Goal: Task Accomplishment & Management: Use online tool/utility

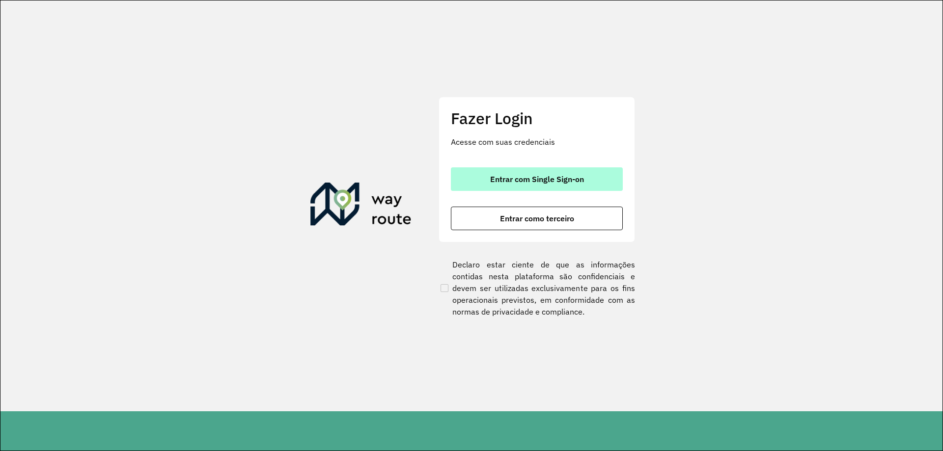
click at [538, 171] on button "Entrar com Single Sign-on" at bounding box center [537, 179] width 172 height 24
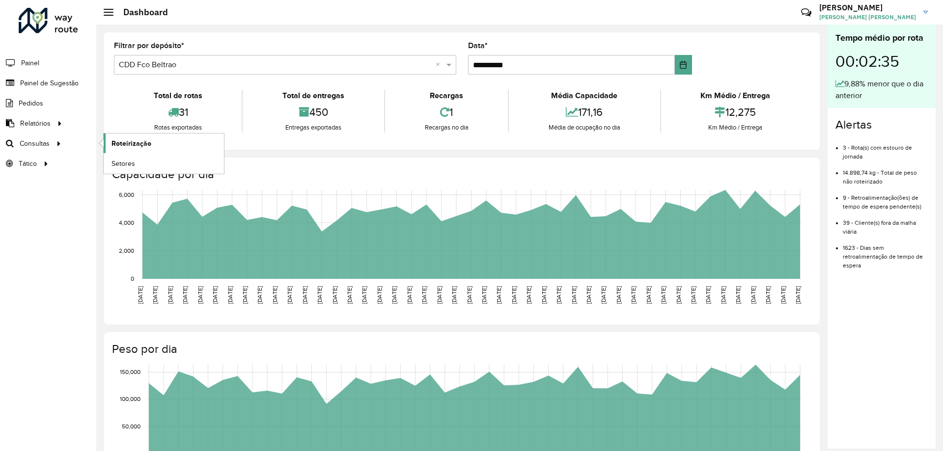
click at [129, 141] on span "Roteirização" at bounding box center [131, 143] width 40 height 10
click at [147, 139] on span "Roteirização" at bounding box center [131, 143] width 40 height 10
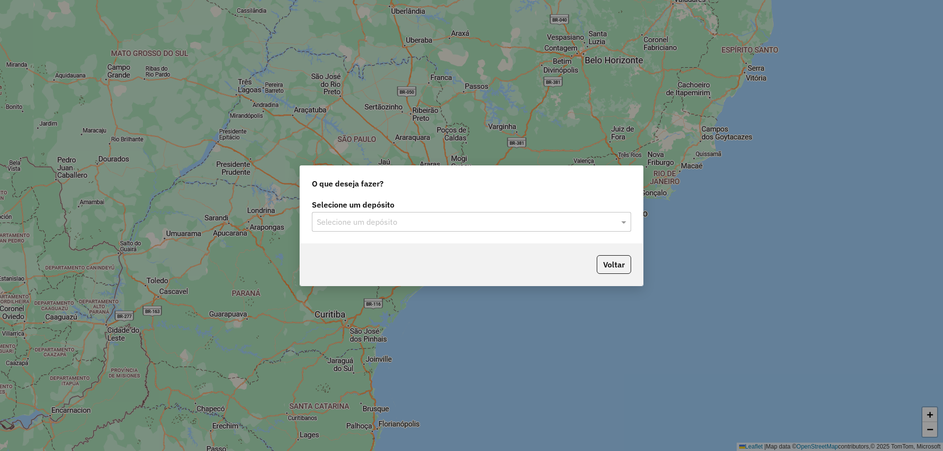
click at [368, 211] on div "Selecione um depósito Selecione um depósito" at bounding box center [471, 216] width 319 height 30
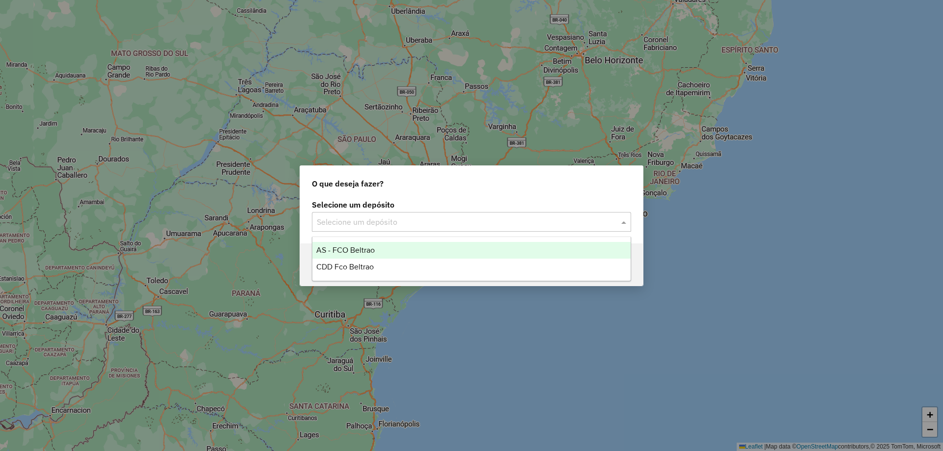
click at [370, 225] on input "text" at bounding box center [462, 223] width 290 height 12
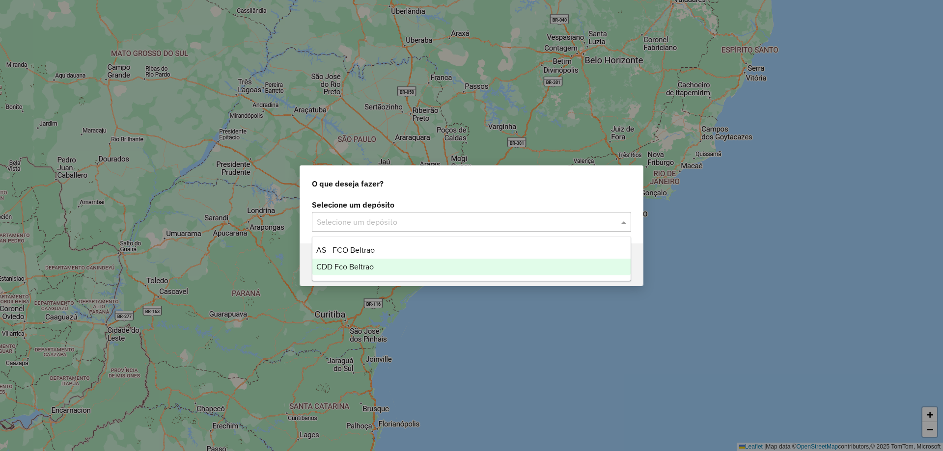
click at [353, 266] on span "CDD Fco Beltrao" at bounding box center [344, 267] width 57 height 8
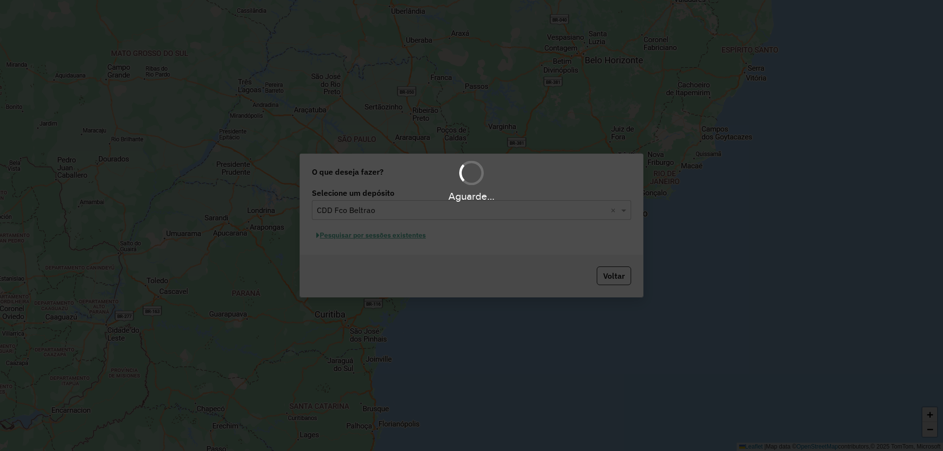
click at [381, 233] on div "Aguarde..." at bounding box center [471, 225] width 943 height 451
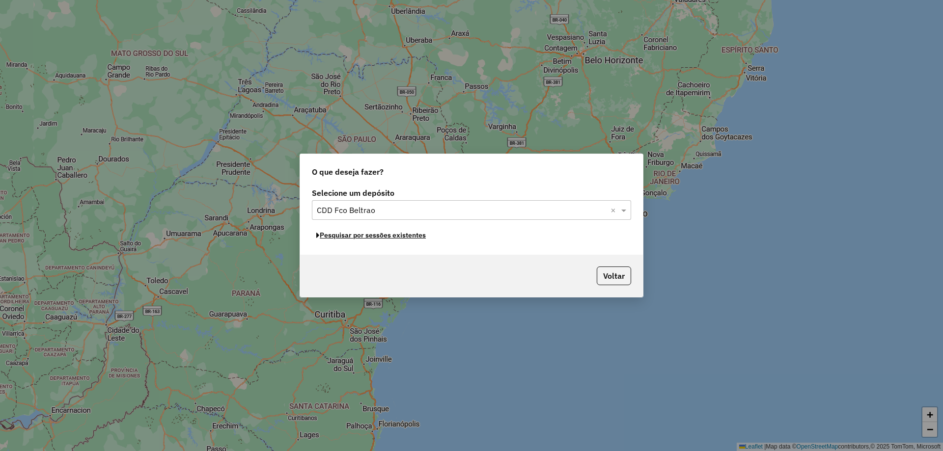
click at [381, 232] on button "Pesquisar por sessões existentes" at bounding box center [371, 235] width 118 height 15
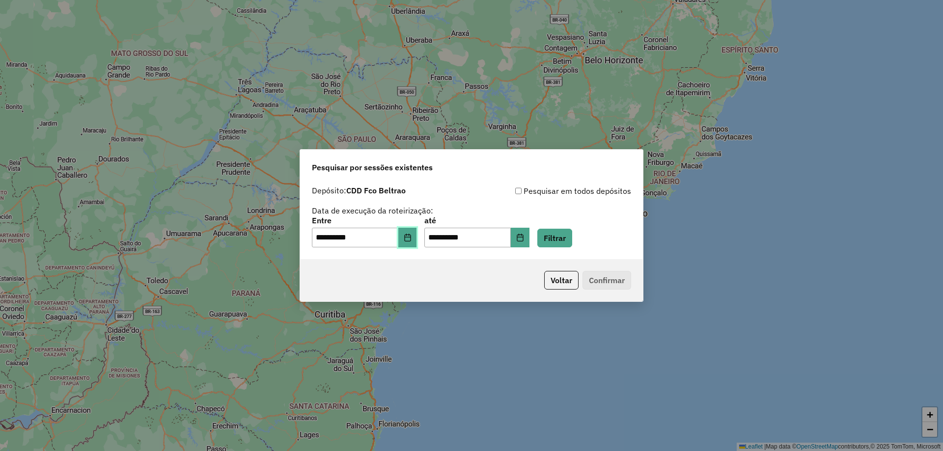
click at [411, 234] on icon "Choose Date" at bounding box center [408, 238] width 8 height 8
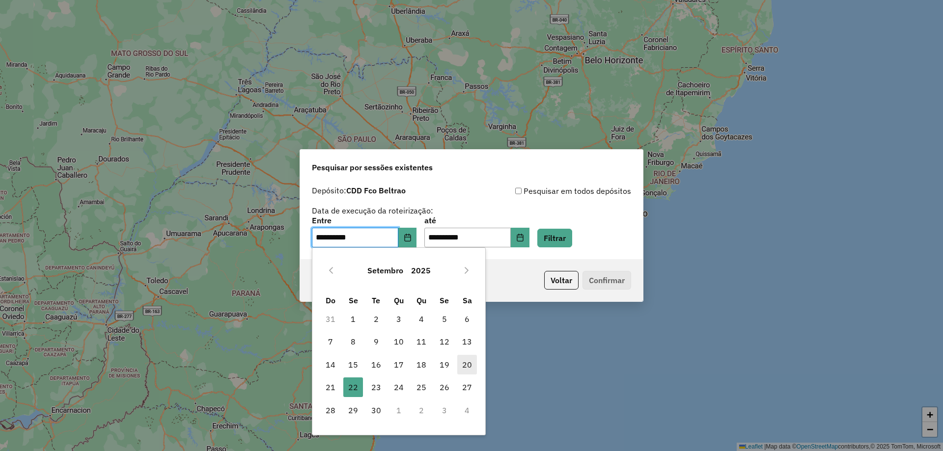
click at [464, 366] on span "20" at bounding box center [467, 365] width 20 height 20
type input "**********"
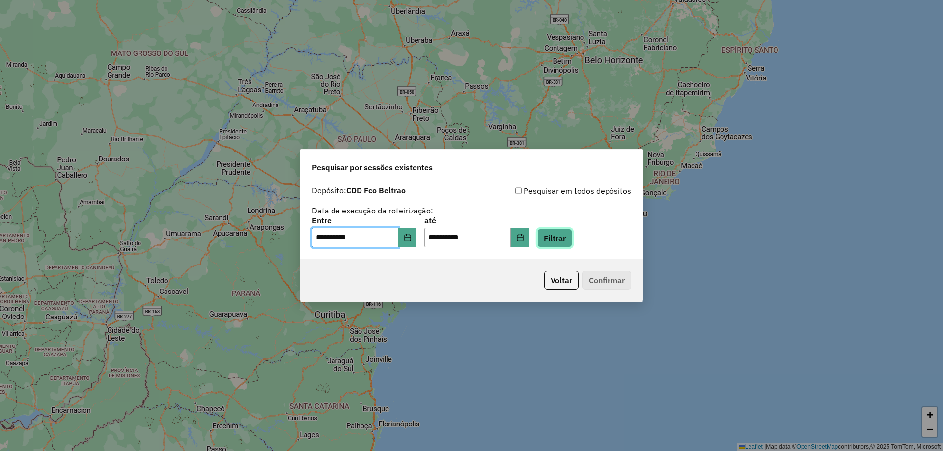
click at [572, 241] on button "Filtrar" at bounding box center [554, 238] width 35 height 19
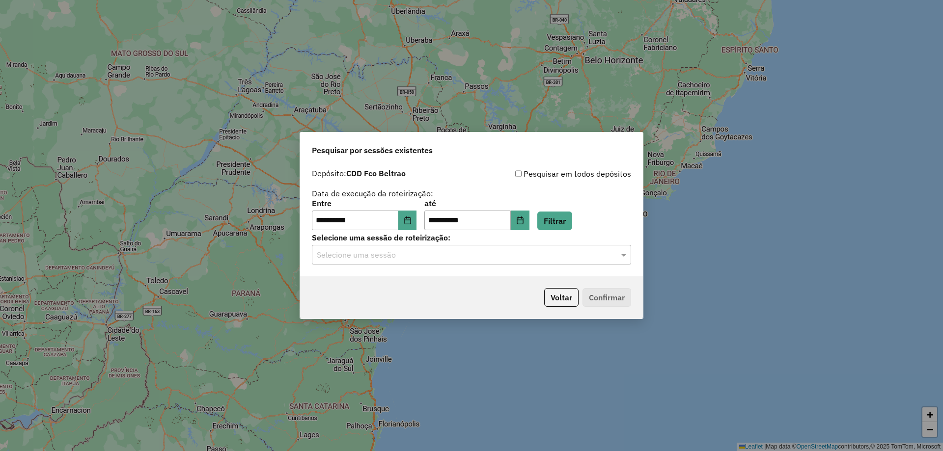
click at [412, 262] on div "Selecione uma sessão" at bounding box center [471, 255] width 319 height 20
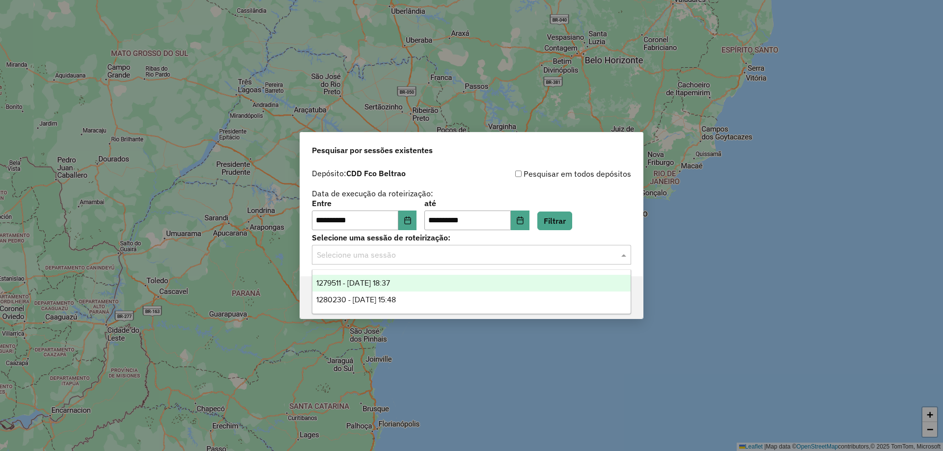
click at [422, 286] on div "1279511 - 20/09/2025 18:37" at bounding box center [471, 283] width 318 height 17
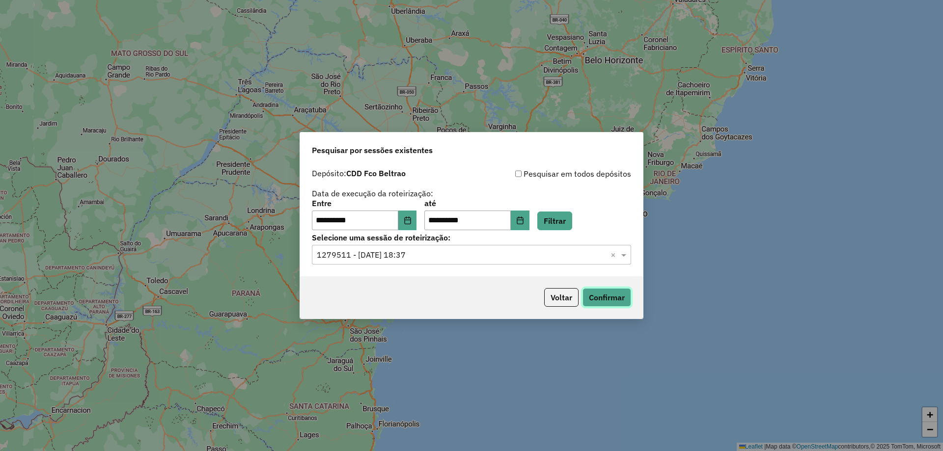
click at [615, 299] on button "Confirmar" at bounding box center [606, 297] width 49 height 19
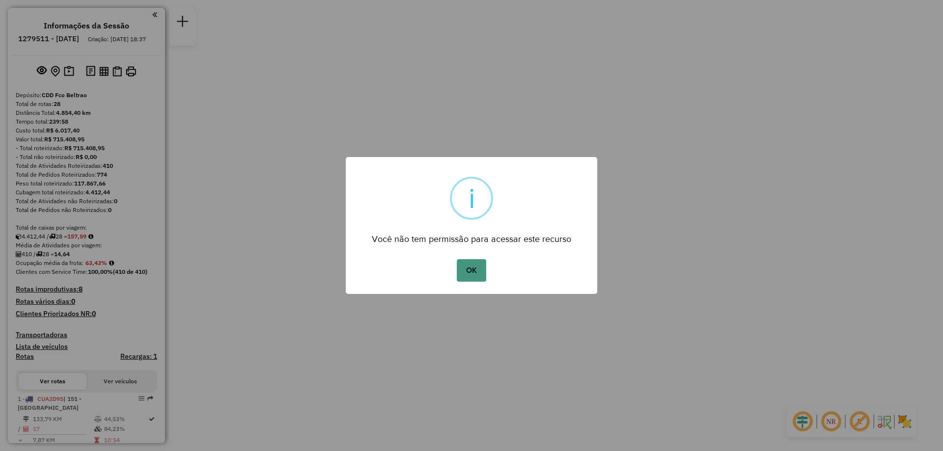
click at [468, 274] on button "OK" at bounding box center [471, 270] width 29 height 23
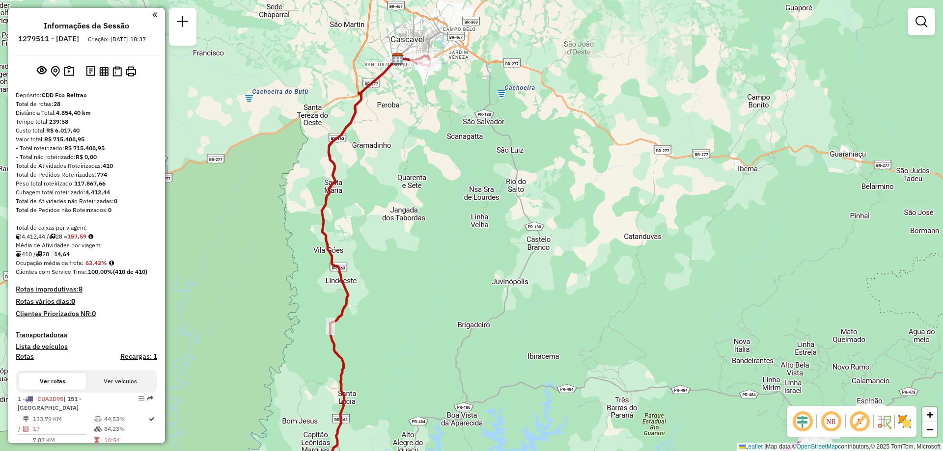
click at [332, 149] on icon at bounding box center [376, 275] width 109 height 441
select select "**********"
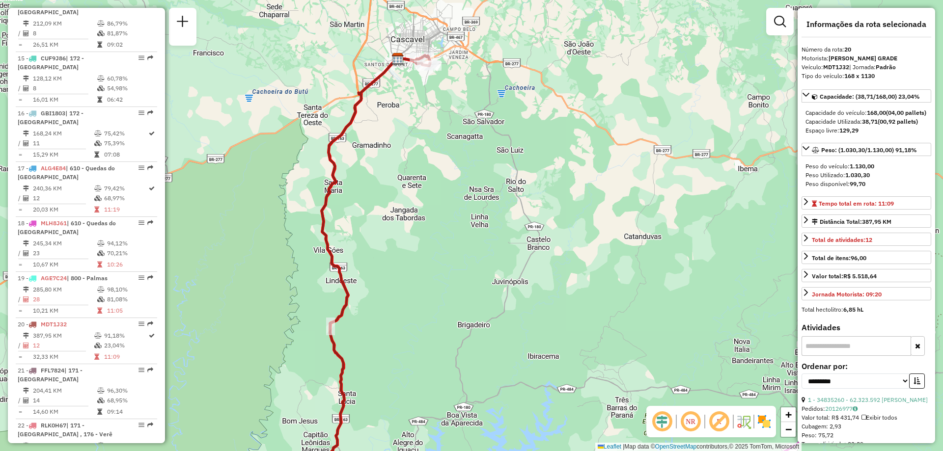
scroll to position [1421, 0]
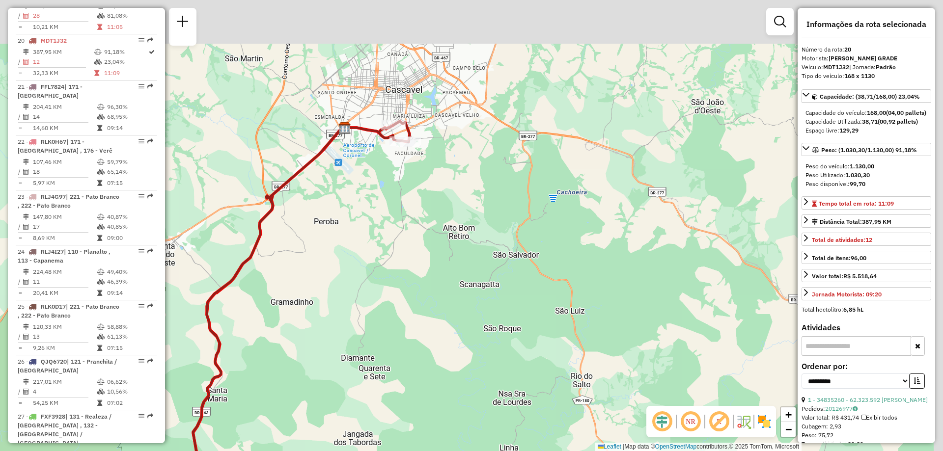
drag, startPoint x: 397, startPoint y: 164, endPoint x: 394, endPoint y: 196, distance: 32.0
click at [390, 204] on div "Janela de atendimento Grade de atendimento Capacidade Transportadoras Veículos …" at bounding box center [471, 225] width 943 height 451
click at [390, 208] on div "Janela de atendimento Grade de atendimento Capacidade Transportadoras Veículos …" at bounding box center [471, 225] width 943 height 451
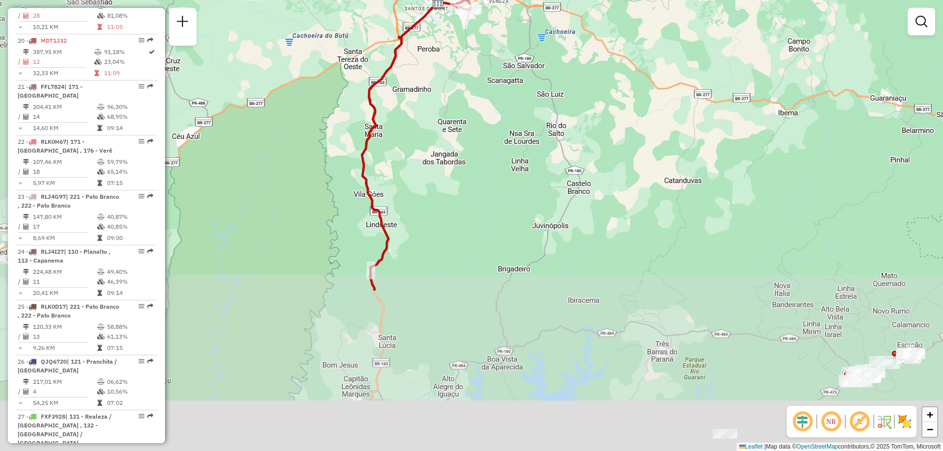
drag, startPoint x: 320, startPoint y: 164, endPoint x: 448, endPoint y: -7, distance: 214.3
click at [448, 0] on html "Aguarde... Pop-up bloqueado! Seu navegador bloqueou automáticamente a abertura …" at bounding box center [471, 225] width 943 height 451
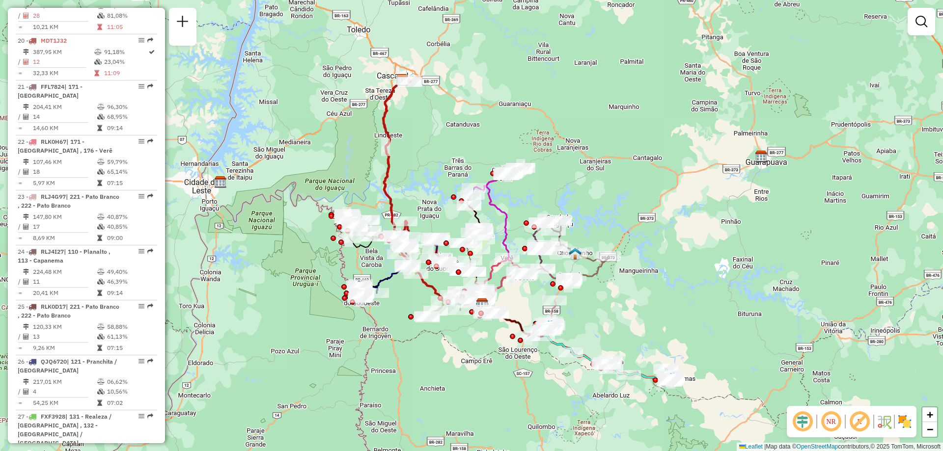
drag, startPoint x: 341, startPoint y: 69, endPoint x: 338, endPoint y: 105, distance: 35.5
click at [350, 93] on div "Janela de atendimento Grade de atendimento Capacidade Transportadoras Veículos …" at bounding box center [471, 225] width 943 height 451
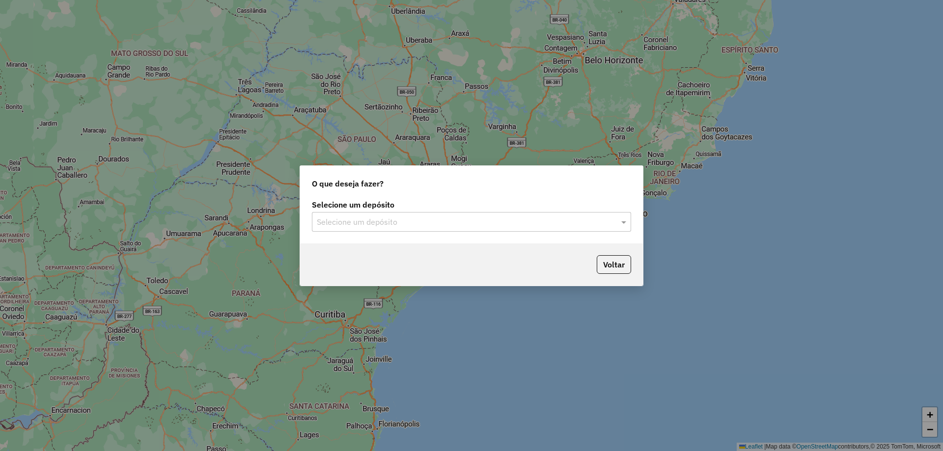
click at [453, 222] on input "text" at bounding box center [462, 223] width 290 height 12
click at [452, 218] on input "text" at bounding box center [462, 223] width 290 height 12
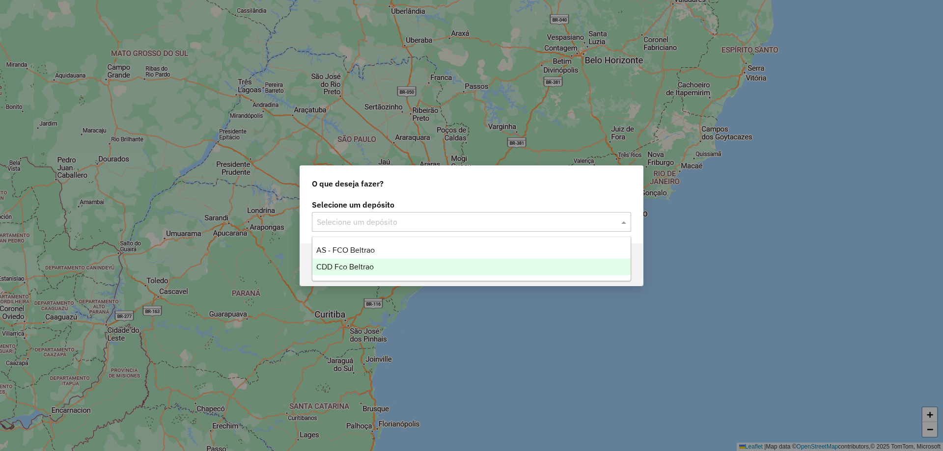
click at [361, 264] on span "CDD Fco Beltrao" at bounding box center [344, 267] width 57 height 8
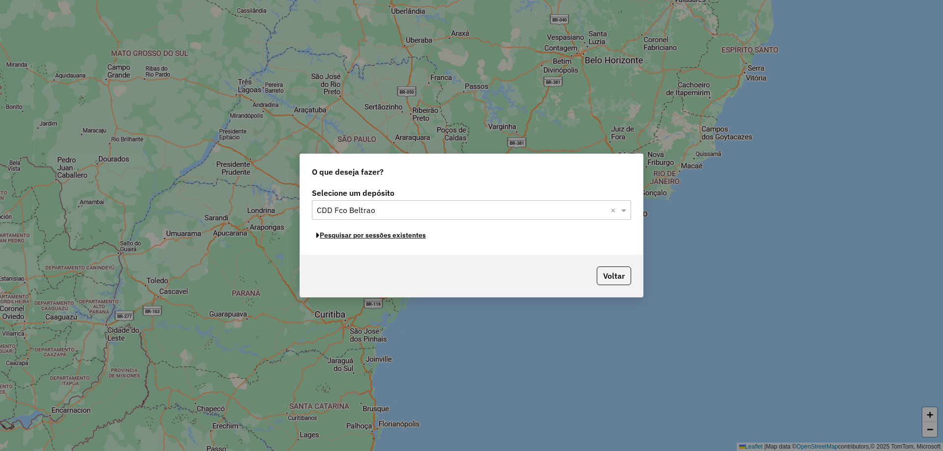
click at [352, 235] on button "Pesquisar por sessões existentes" at bounding box center [371, 235] width 118 height 15
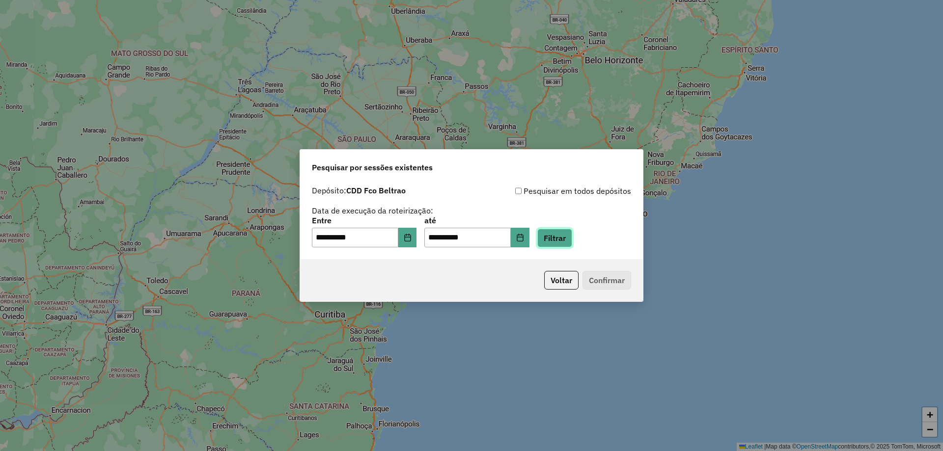
click at [552, 238] on button "Filtrar" at bounding box center [554, 238] width 35 height 19
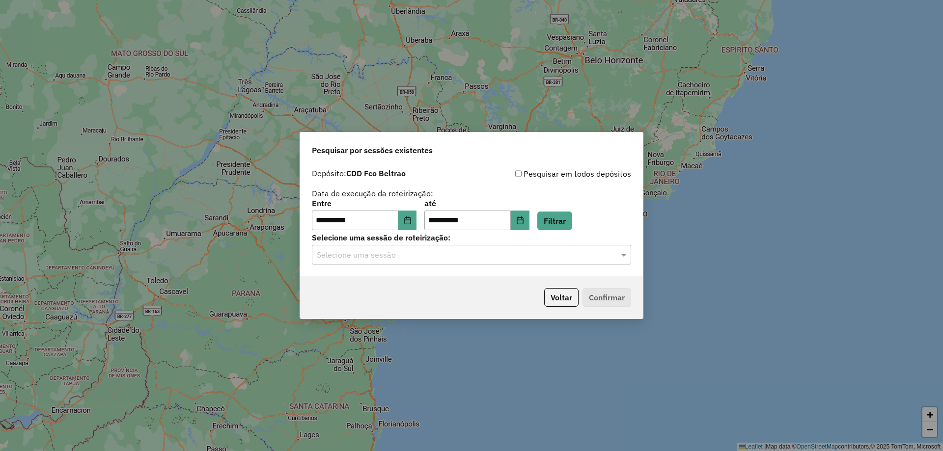
click at [457, 258] on hb-app "**********" at bounding box center [471, 225] width 943 height 451
click at [365, 263] on div "Selecione uma sessão" at bounding box center [471, 255] width 319 height 20
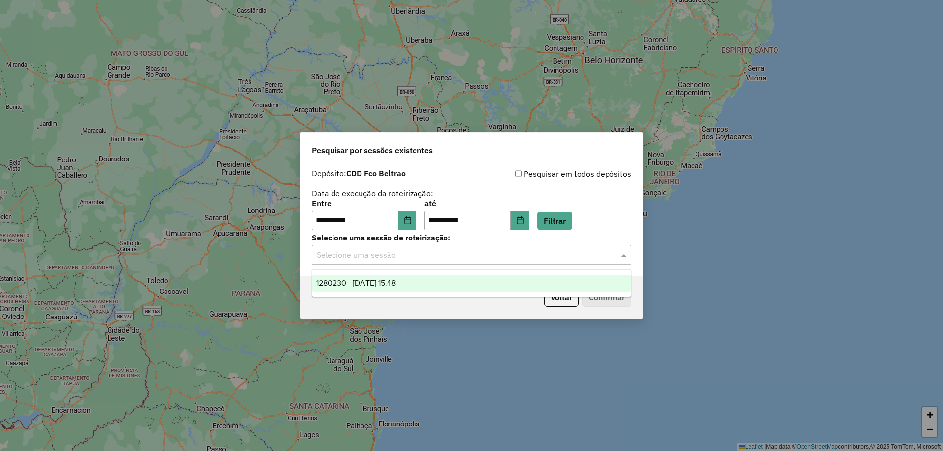
click at [364, 277] on div "1280230 - 22/09/2025 15:48" at bounding box center [471, 283] width 318 height 17
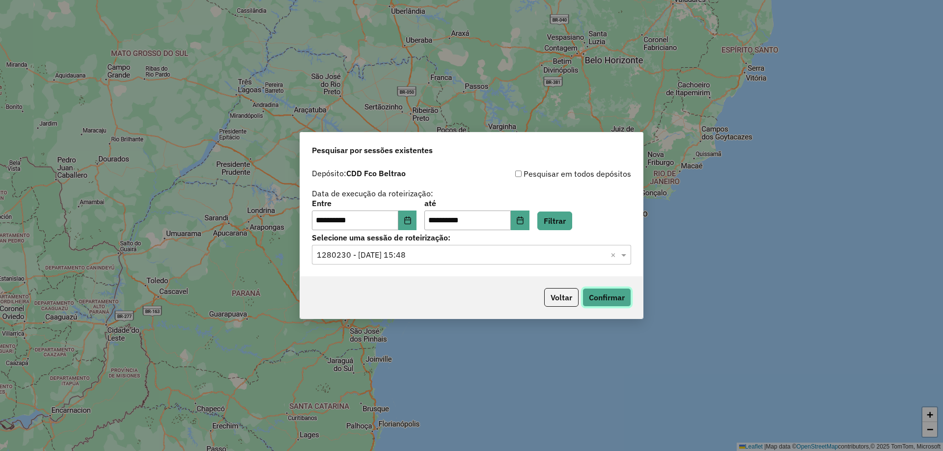
click at [618, 303] on button "Confirmar" at bounding box center [606, 297] width 49 height 19
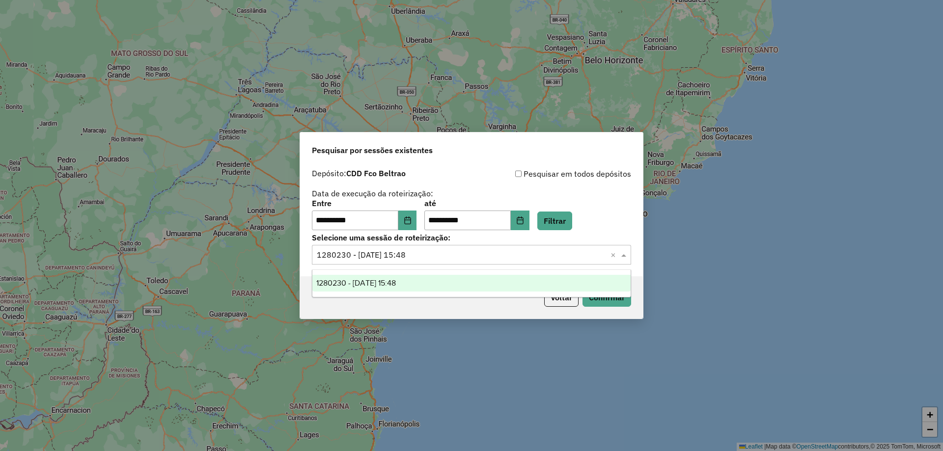
click at [485, 249] on input "text" at bounding box center [462, 255] width 290 height 12
click at [444, 276] on div "1280230 - [DATE] 15:48" at bounding box center [471, 283] width 318 height 17
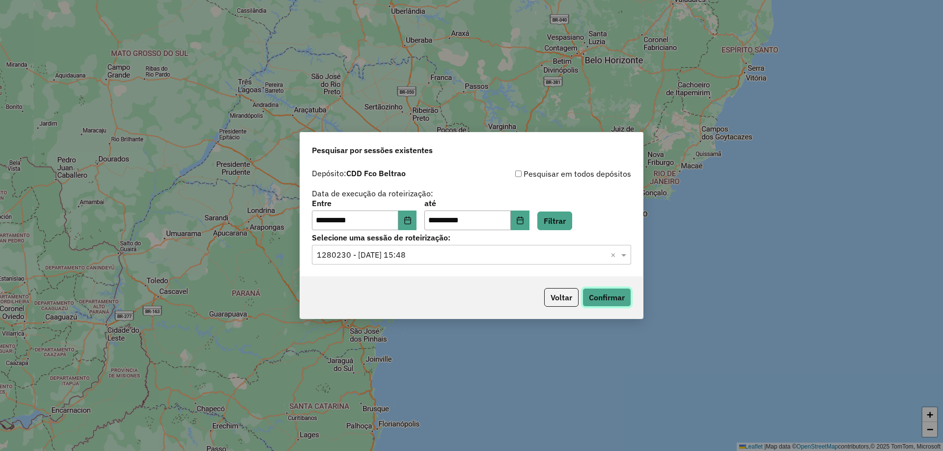
click at [611, 298] on button "Confirmar" at bounding box center [606, 297] width 49 height 19
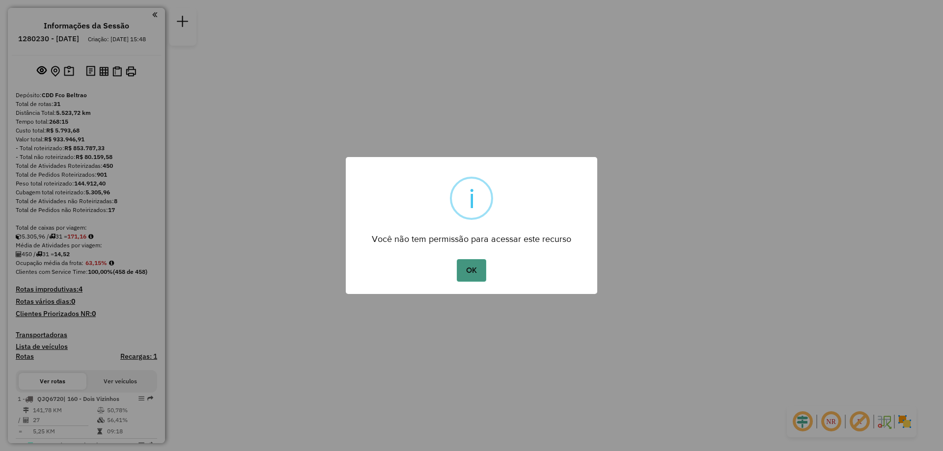
click at [465, 264] on button "OK" at bounding box center [471, 270] width 29 height 23
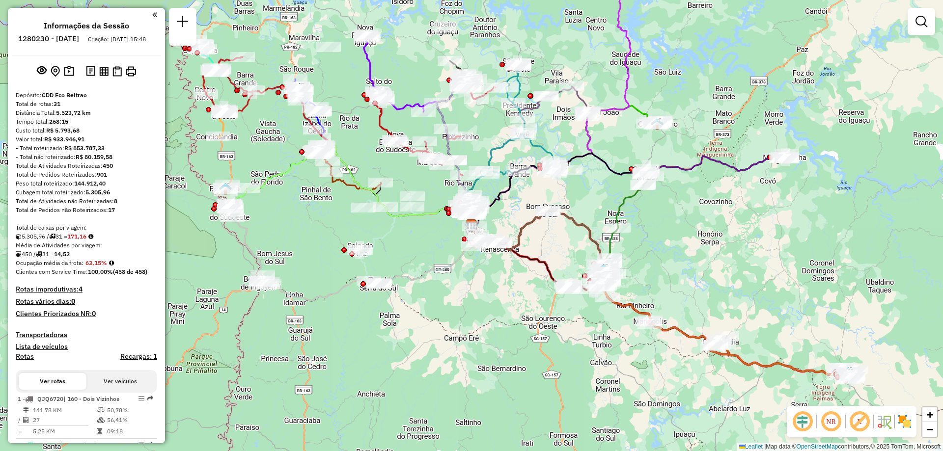
drag, startPoint x: 326, startPoint y: 219, endPoint x: 342, endPoint y: 275, distance: 58.6
click at [344, 273] on div "Rota 29 - Placa CUC3A95 40915200 - MARIDIANE GALUPO CAR Janela de atendimento G…" at bounding box center [471, 225] width 943 height 451
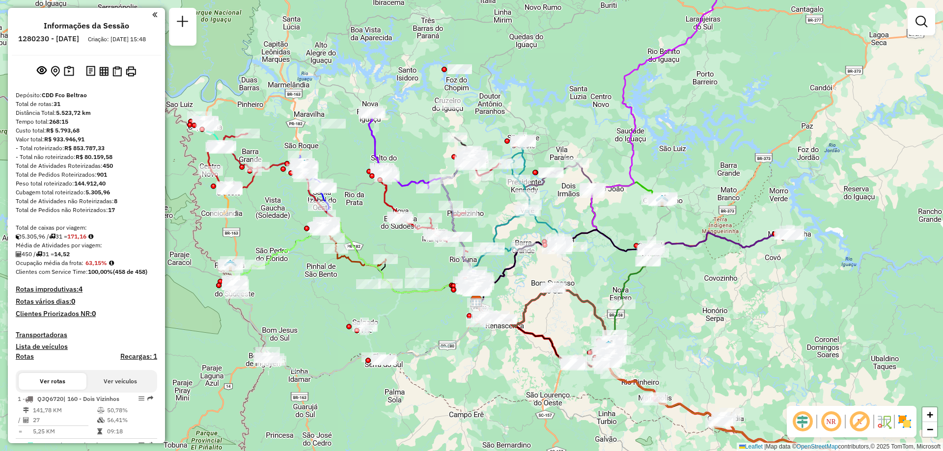
drag, startPoint x: 342, startPoint y: 275, endPoint x: 328, endPoint y: 297, distance: 25.5
click at [328, 297] on div "Janela de atendimento Grade de atendimento Capacidade Transportadoras Veículos …" at bounding box center [471, 225] width 943 height 451
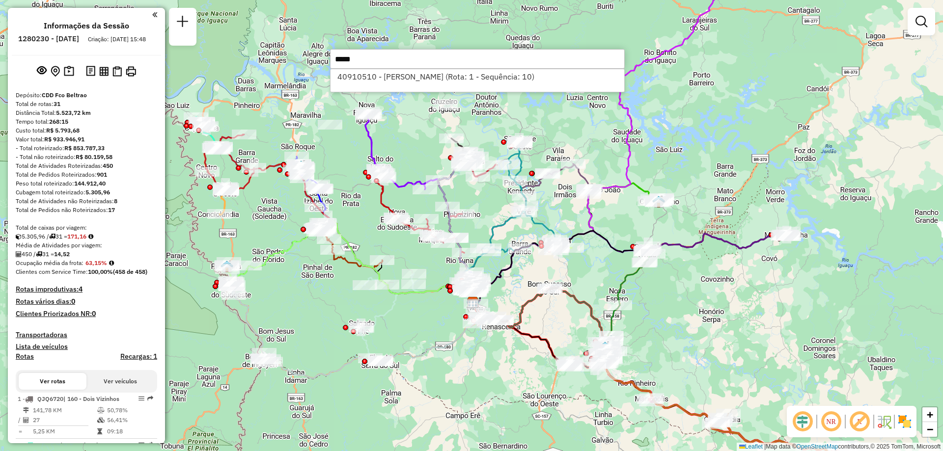
type input "*****"
click at [449, 85] on div "40910510 - ERI ADRIANE ZAMBIAZI (Rota: 1 - Sequência: 10)" at bounding box center [477, 81] width 295 height 24
click at [446, 76] on li "40910510 - ERI ADRIANE ZAMBIAZI (Rota: 1 - Sequência: 10)" at bounding box center [477, 76] width 294 height 15
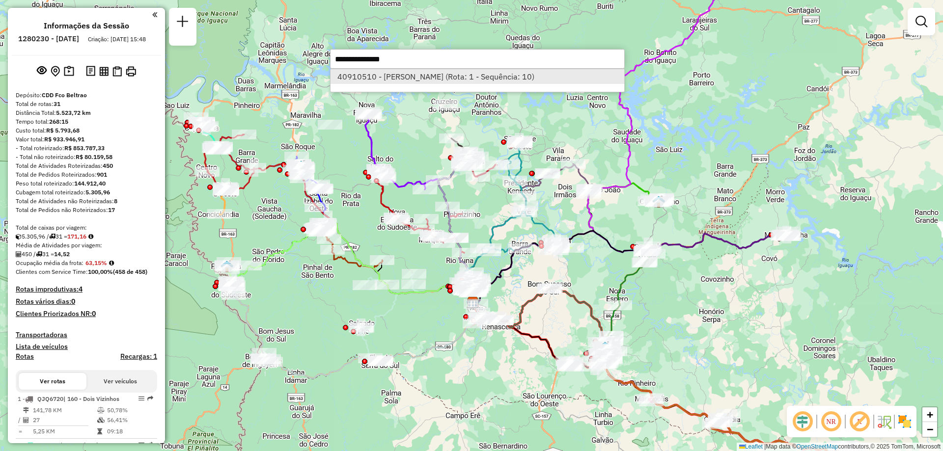
select select "**********"
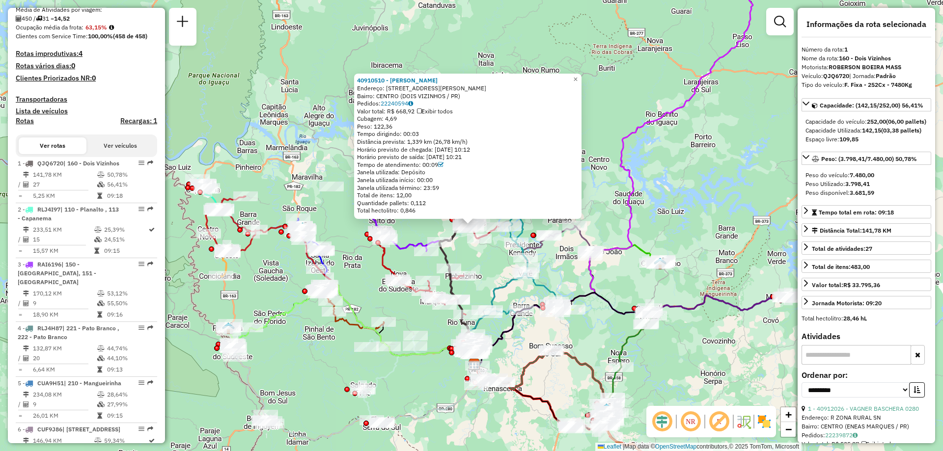
scroll to position [394, 0]
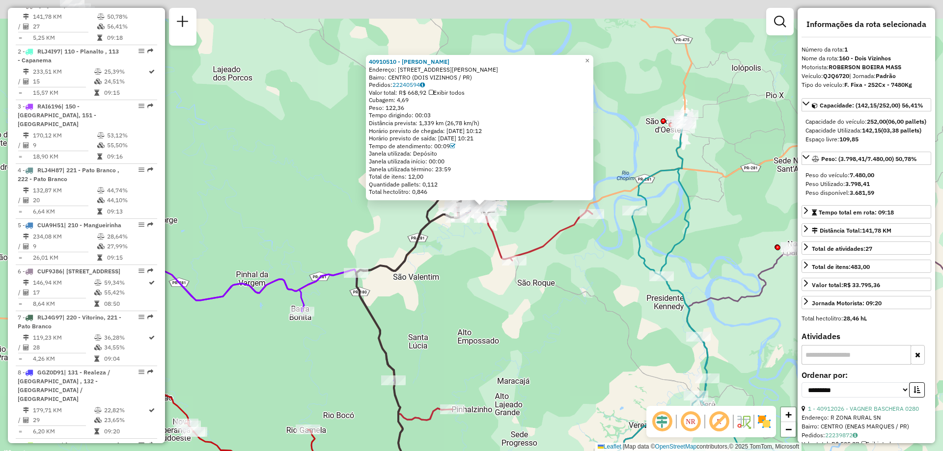
drag, startPoint x: 439, startPoint y: 204, endPoint x: 432, endPoint y: 252, distance: 48.1
click at [446, 271] on div "40910510 - ERI ADRIANE ZAMBIAZI Endereço: AV PRESIDENTE KENNEDY 997 Bairro: CEN…" at bounding box center [471, 225] width 943 height 451
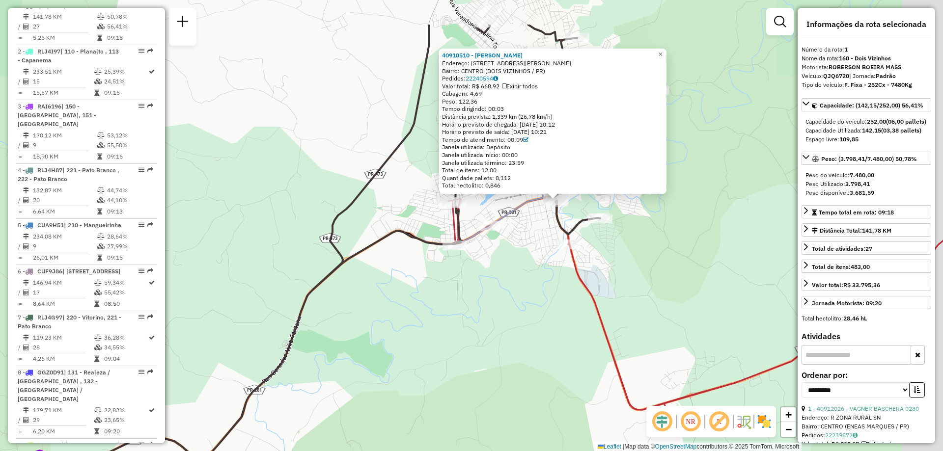
drag, startPoint x: 541, startPoint y: 200, endPoint x: 408, endPoint y: 298, distance: 165.5
click at [408, 298] on div "40910510 - ERI ADRIANE ZAMBIAZI Endereço: AV PRESIDENTE KENNEDY 997 Bairro: CEN…" at bounding box center [471, 225] width 943 height 451
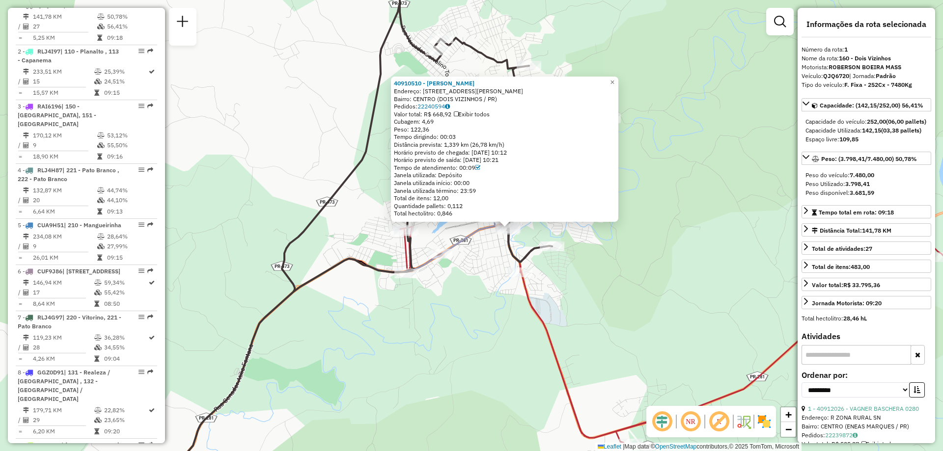
click at [375, 273] on icon at bounding box center [303, 226] width 609 height 542
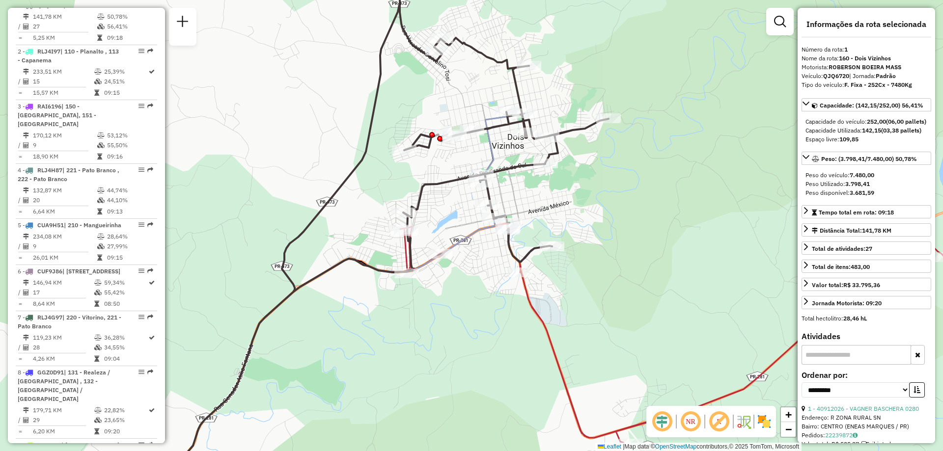
click at [377, 265] on icon at bounding box center [303, 226] width 609 height 542
click at [376, 267] on icon at bounding box center [303, 226] width 609 height 542
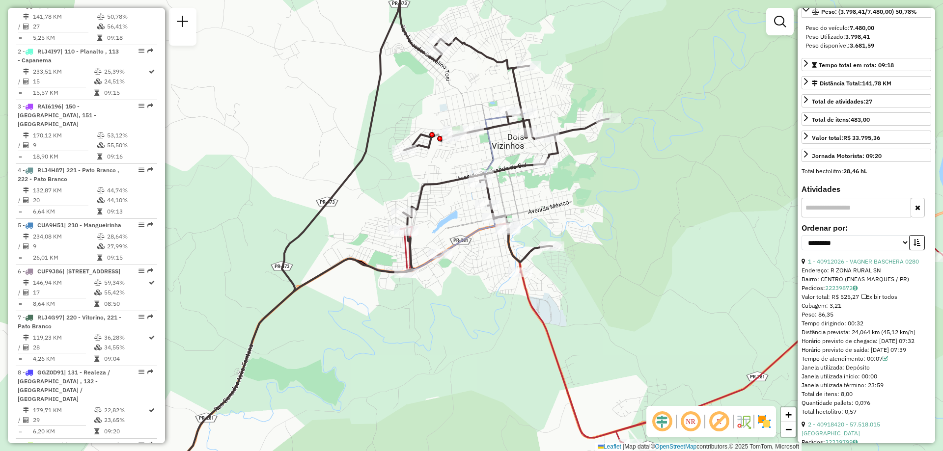
click at [372, 265] on icon at bounding box center [303, 226] width 609 height 542
click at [453, 274] on span "Exibir somente esta rota" at bounding box center [431, 273] width 87 height 8
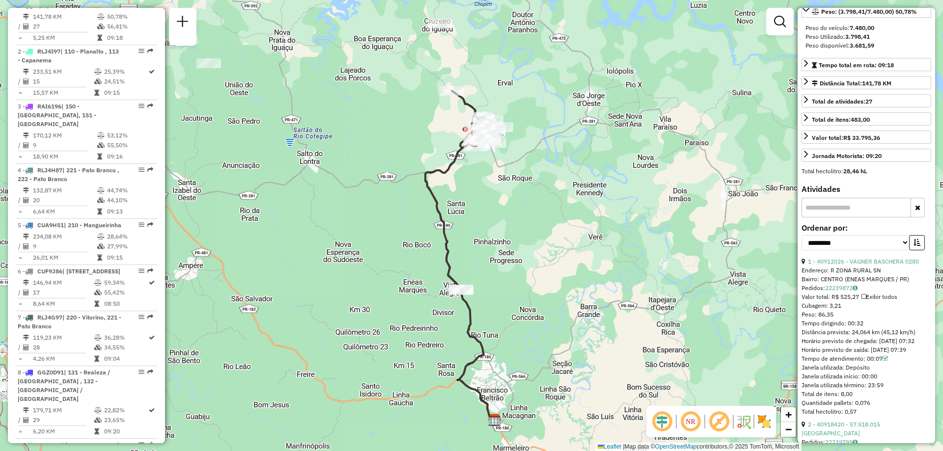
drag, startPoint x: 492, startPoint y: 191, endPoint x: 484, endPoint y: 221, distance: 31.1
click at [484, 221] on div "Janela de atendimento Grade de atendimento Capacidade Transportadoras Veículos …" at bounding box center [471, 225] width 943 height 451
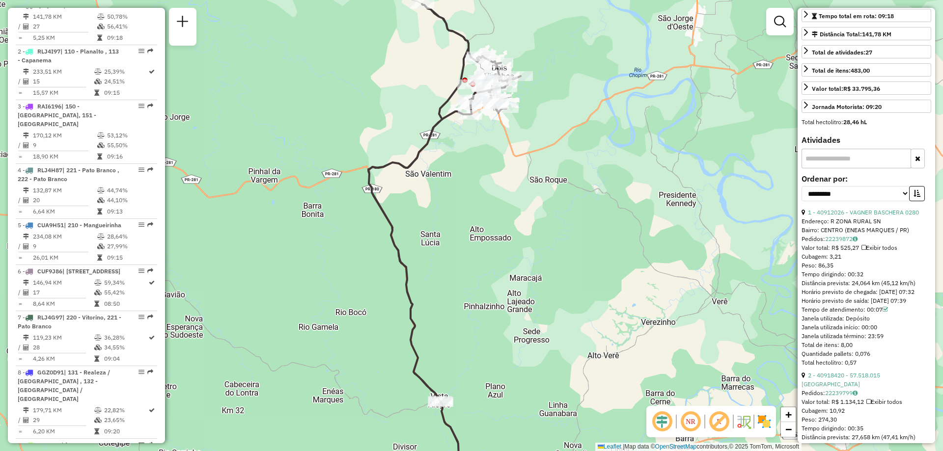
scroll to position [245, 0]
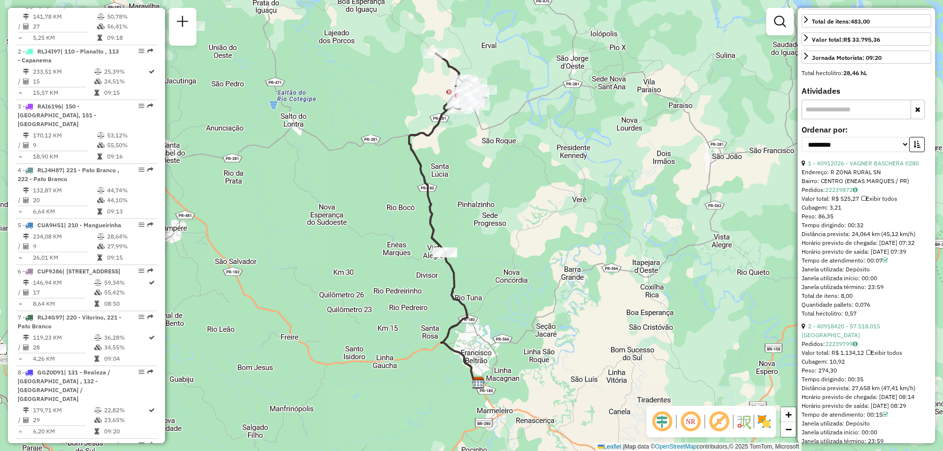
drag, startPoint x: 572, startPoint y: 233, endPoint x: 521, endPoint y: 185, distance: 69.8
click at [521, 185] on div "Janela de atendimento Grade de atendimento Capacidade Transportadoras Veículos …" at bounding box center [471, 225] width 943 height 451
